Goal: Register for event/course

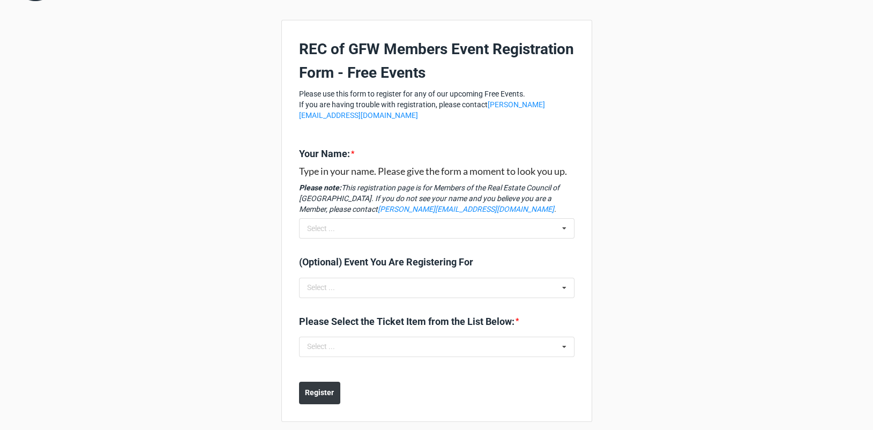
scroll to position [50, 0]
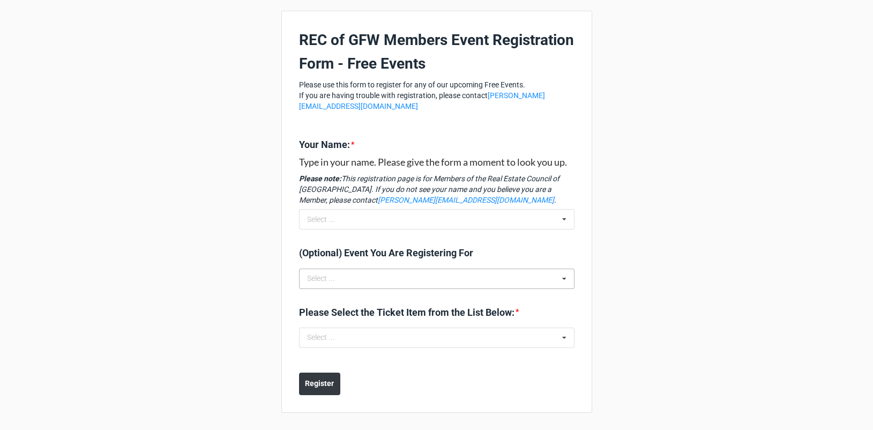
click at [563, 274] on icon at bounding box center [564, 279] width 16 height 20
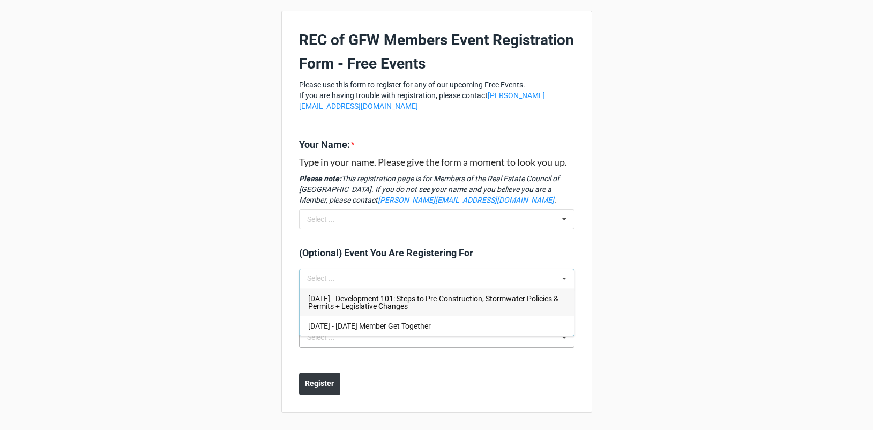
drag, startPoint x: 531, startPoint y: 330, endPoint x: 550, endPoint y: 334, distance: 20.2
click at [531, 330] on div "[DATE] - [DATE] Member Get Together" at bounding box center [437, 326] width 274 height 20
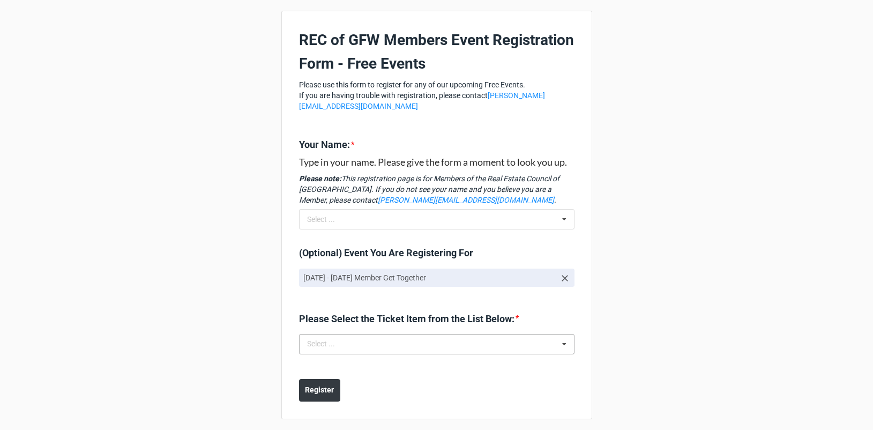
click at [559, 344] on icon at bounding box center [564, 344] width 16 height 20
click at [566, 342] on icon at bounding box center [564, 344] width 16 height 20
click at [532, 364] on div "[DATE] - [DATE] Member Get Together: Attendee" at bounding box center [437, 364] width 274 height 20
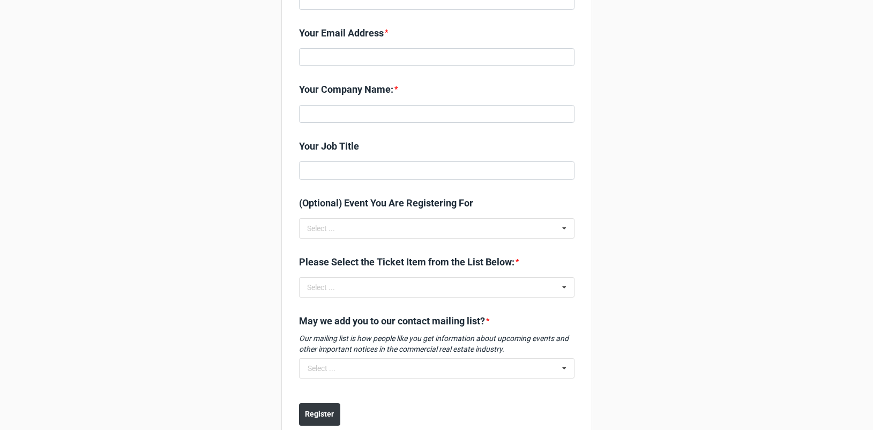
scroll to position [279, 0]
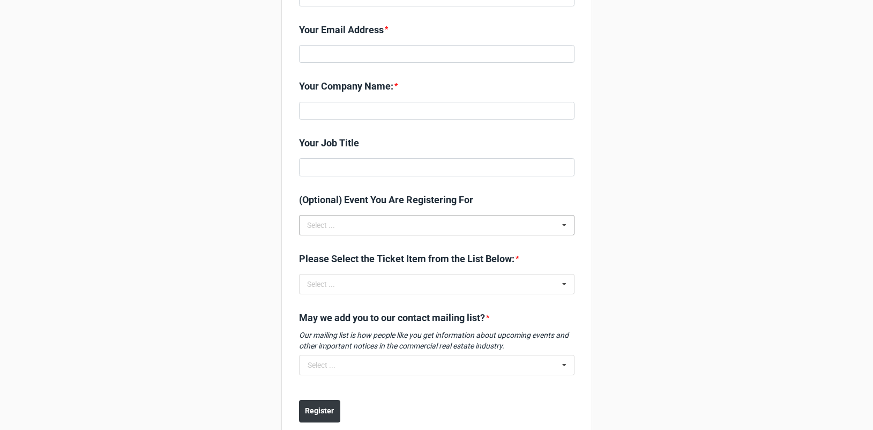
click at [562, 225] on icon at bounding box center [564, 225] width 16 height 20
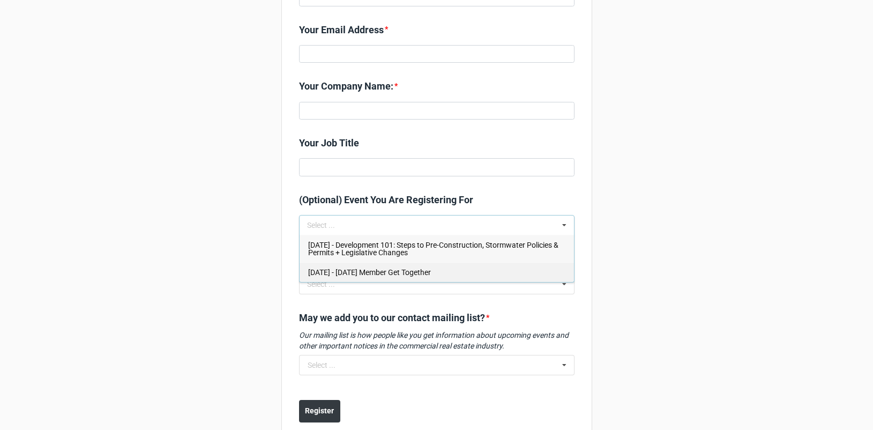
click at [519, 267] on div "[DATE] - [DATE] Member Get Together" at bounding box center [437, 272] width 274 height 20
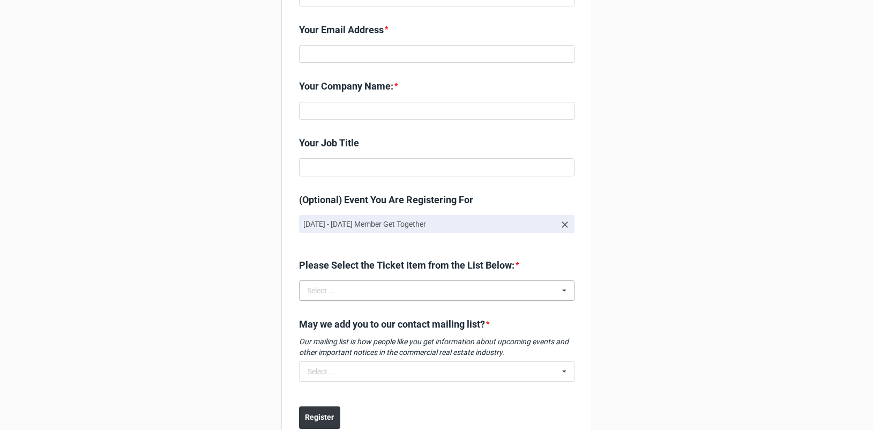
click at [562, 290] on icon at bounding box center [564, 291] width 16 height 20
click at [543, 316] on div "[DATE] - [DATE] Member Get Together: Attendee" at bounding box center [437, 310] width 274 height 20
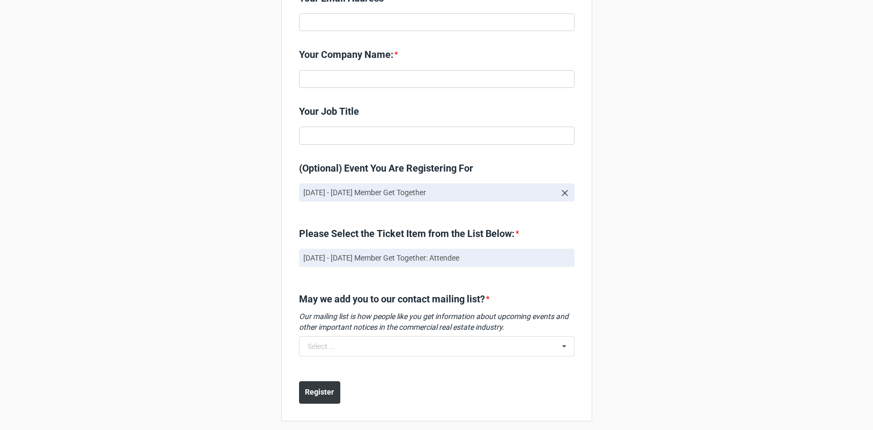
scroll to position [319, 0]
